Goal: Register for event/course

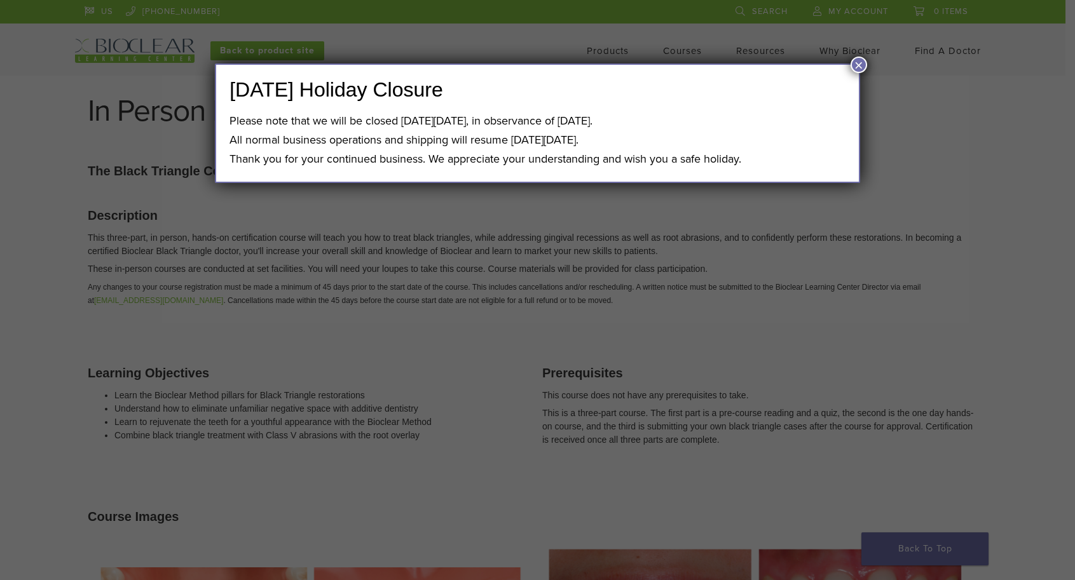
click at [861, 69] on button "×" at bounding box center [858, 65] width 17 height 17
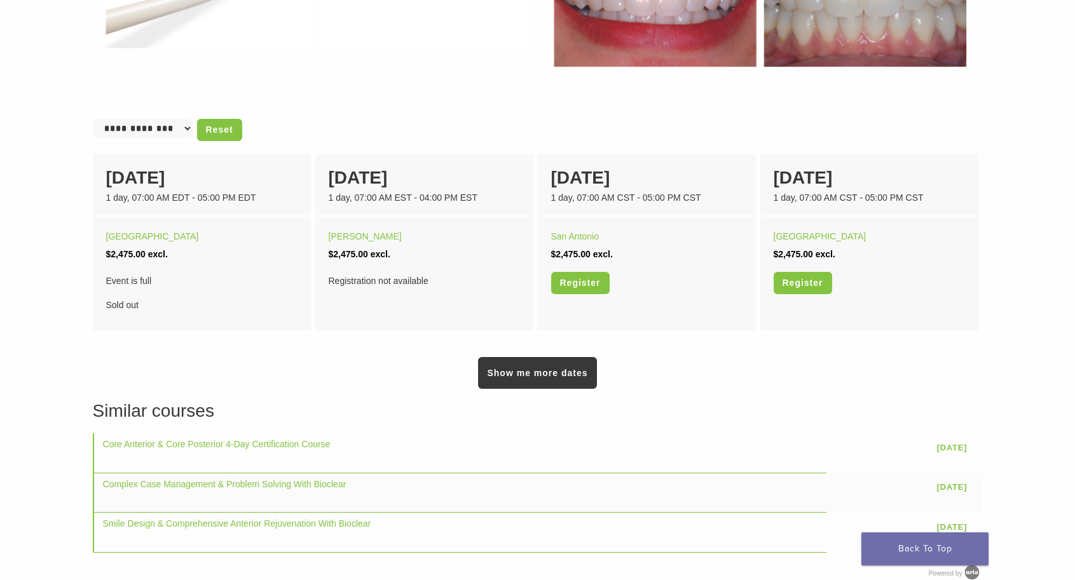
scroll to position [755, 0]
click at [560, 379] on link "Show me more dates" at bounding box center [537, 374] width 118 height 32
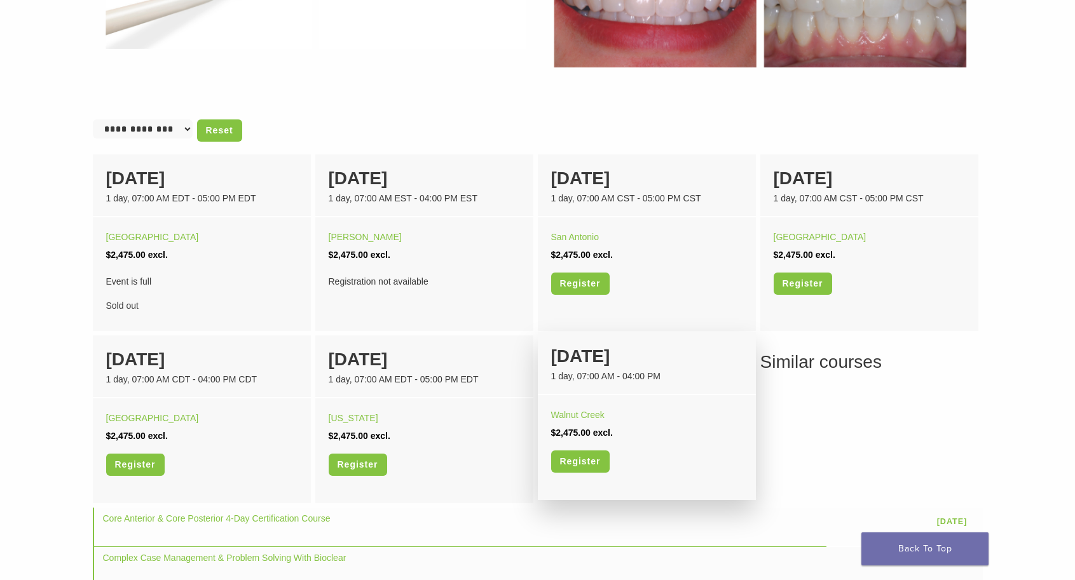
click at [632, 395] on div "Walnut Creek $2,475.00 excl. Register" at bounding box center [647, 444] width 218 height 99
click at [586, 418] on link "Walnut Creek" at bounding box center [577, 415] width 53 height 10
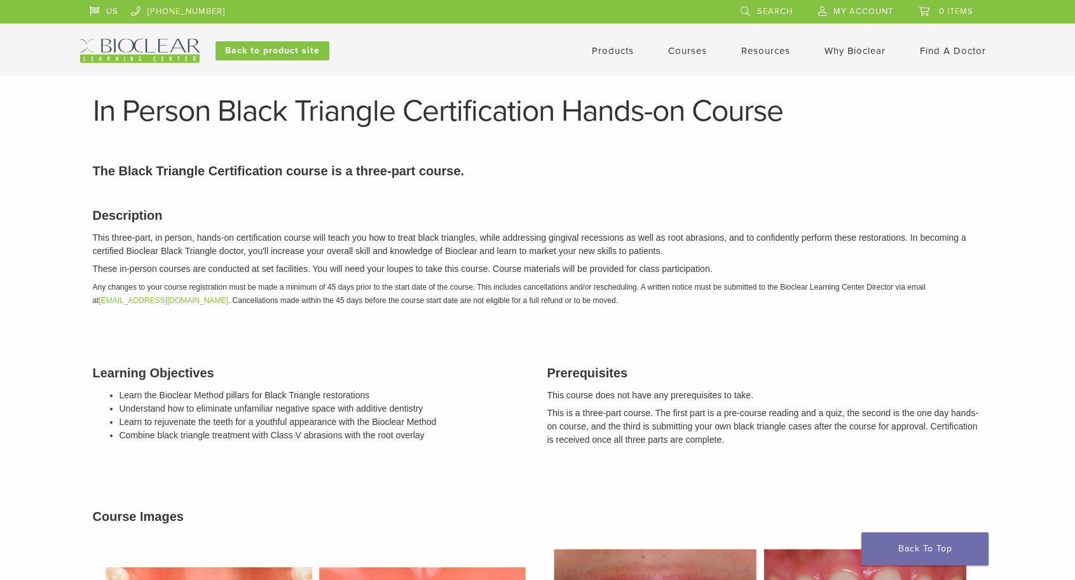
scroll to position [755, 0]
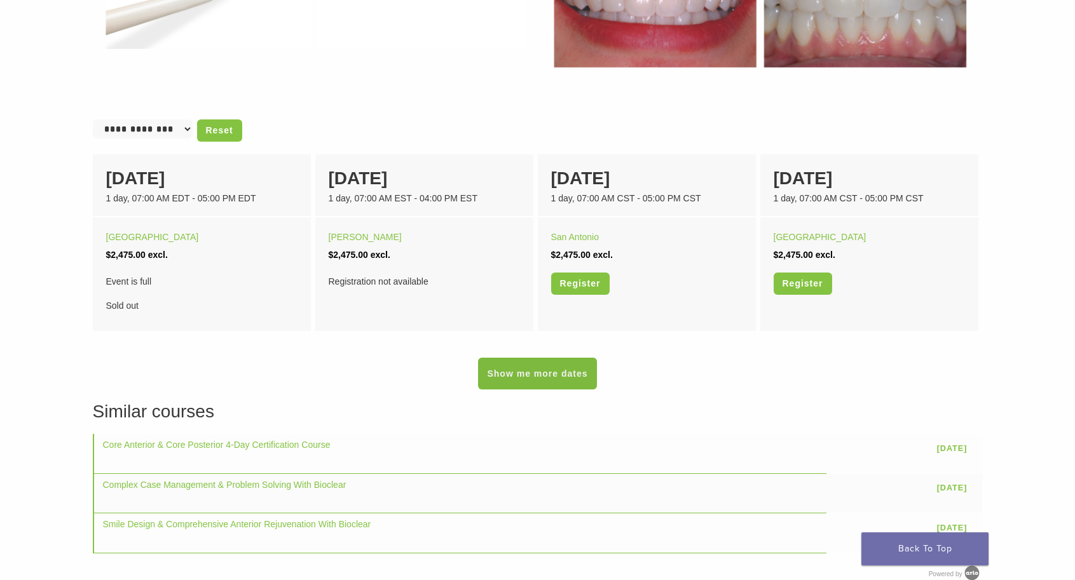
click at [520, 379] on link "Show me more dates" at bounding box center [537, 374] width 118 height 32
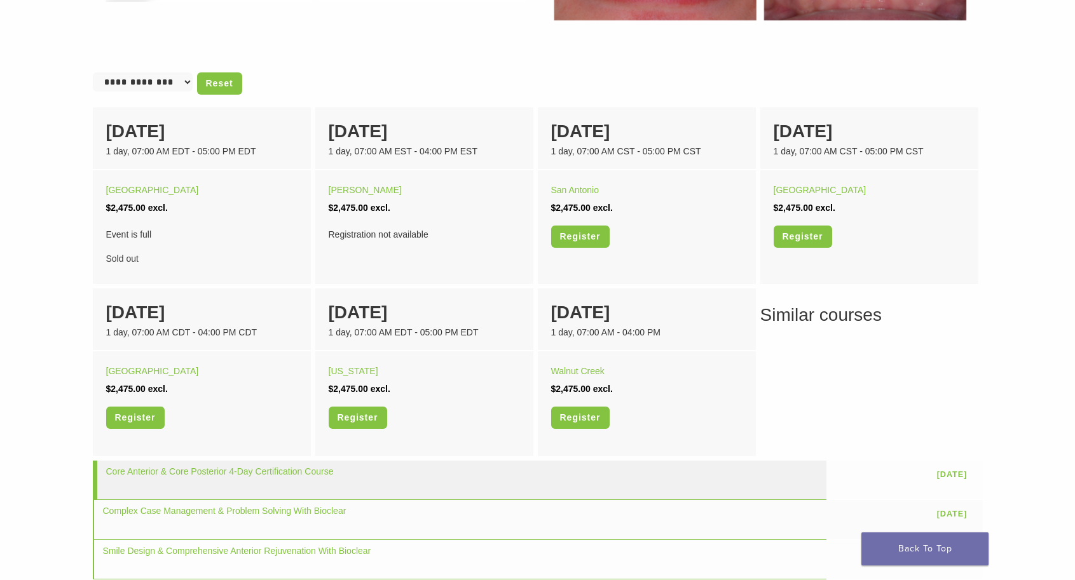
scroll to position [812, 0]
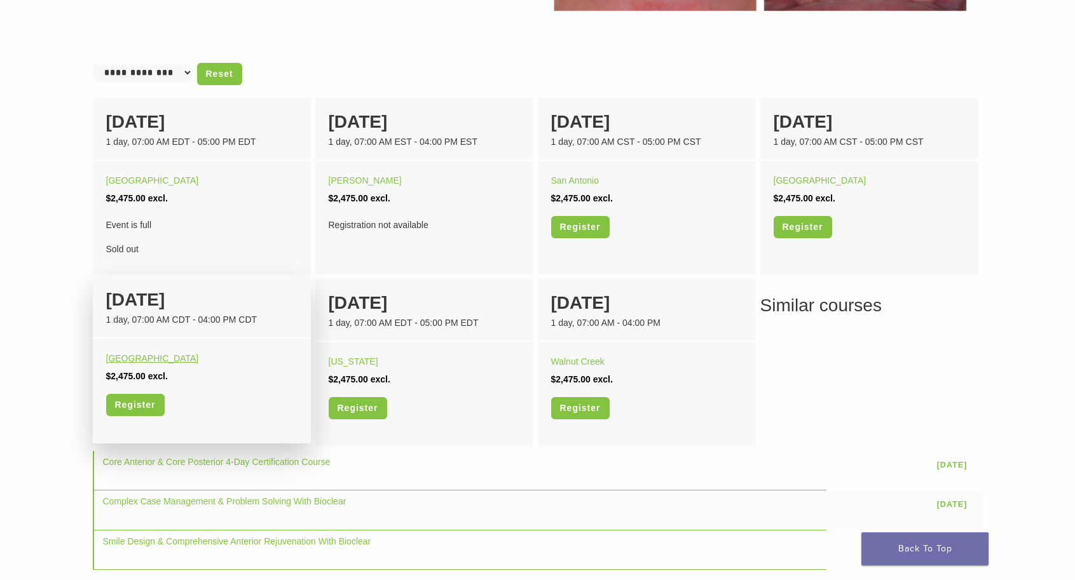
click at [151, 361] on link "Orange Beach" at bounding box center [152, 358] width 93 height 10
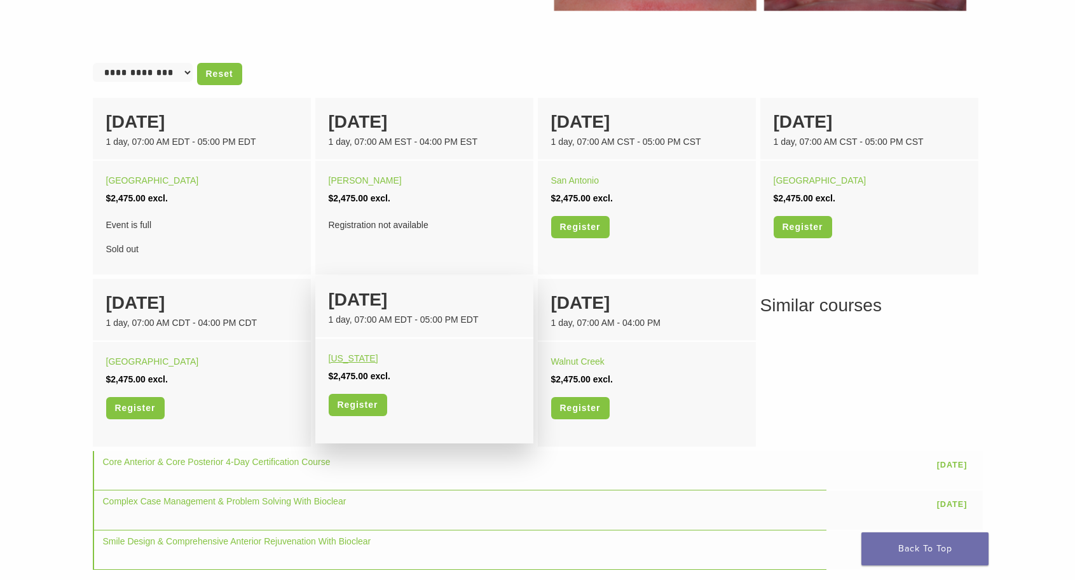
click at [353, 359] on link "Washington" at bounding box center [354, 358] width 50 height 10
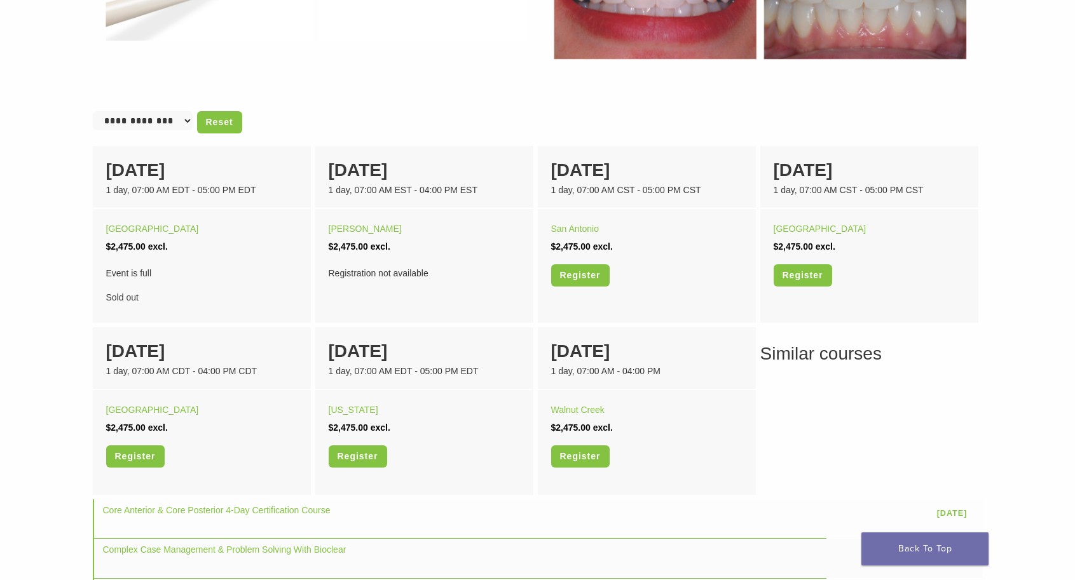
scroll to position [782, 0]
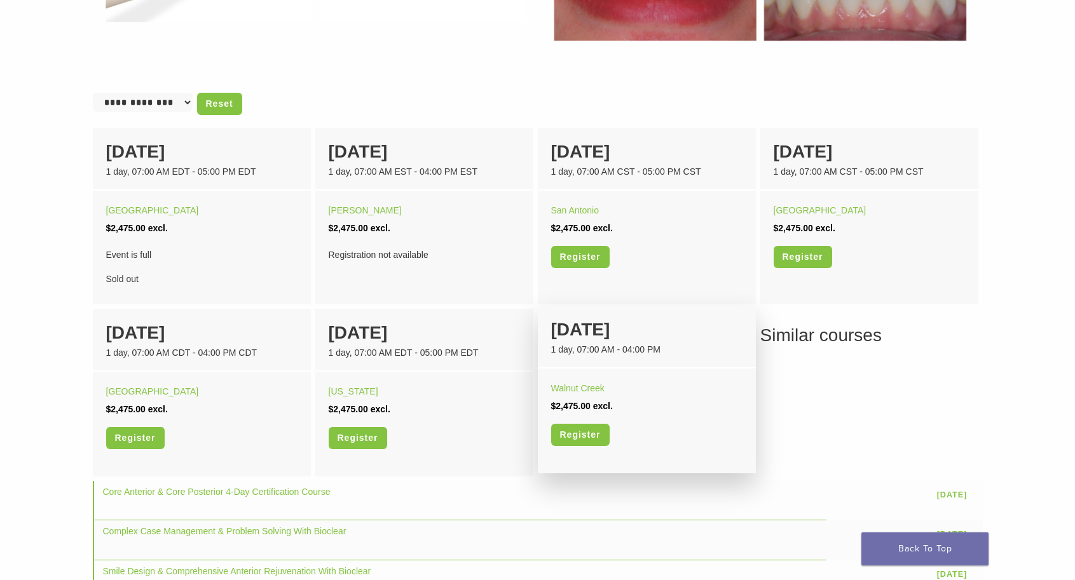
click at [608, 339] on div "21 August" at bounding box center [646, 330] width 191 height 27
click at [601, 442] on link "Register" at bounding box center [580, 435] width 58 height 22
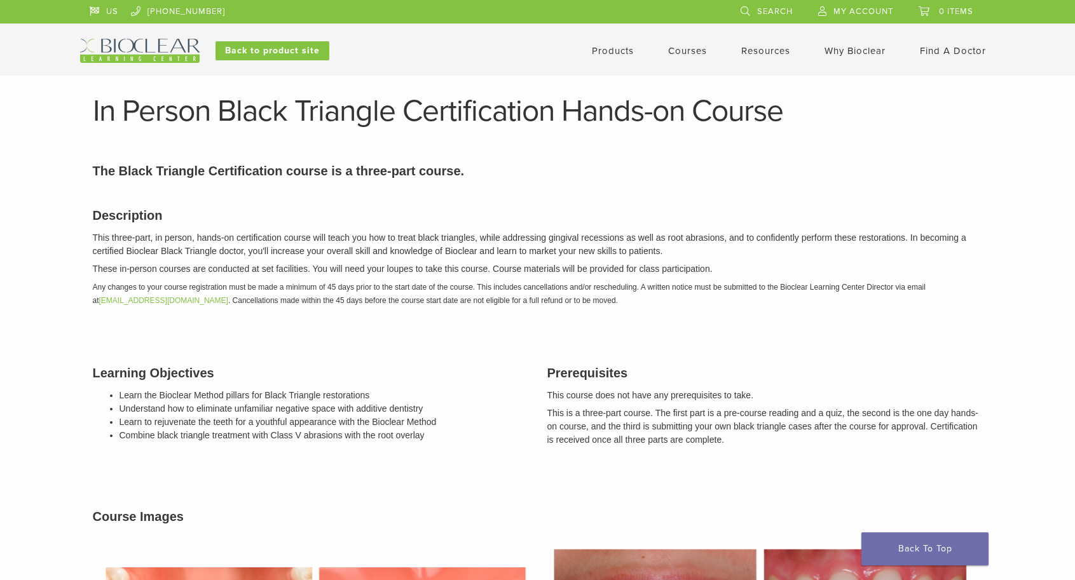
scroll to position [0, 0]
